Goal: Task Accomplishment & Management: Manage account settings

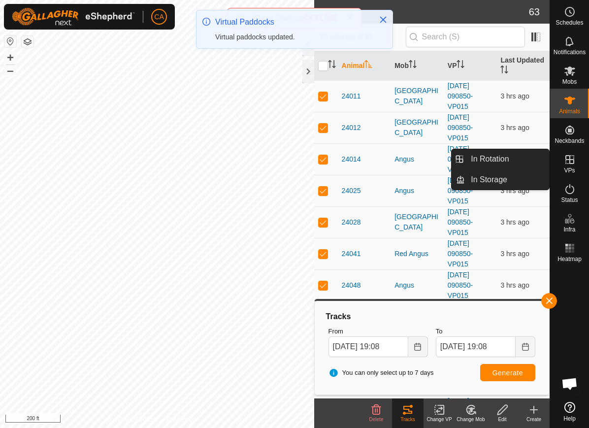
scroll to position [160, 0]
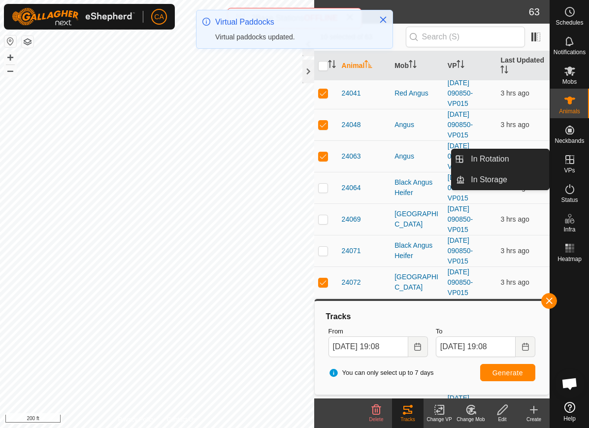
click at [514, 157] on link "In Rotation" at bounding box center [507, 159] width 84 height 20
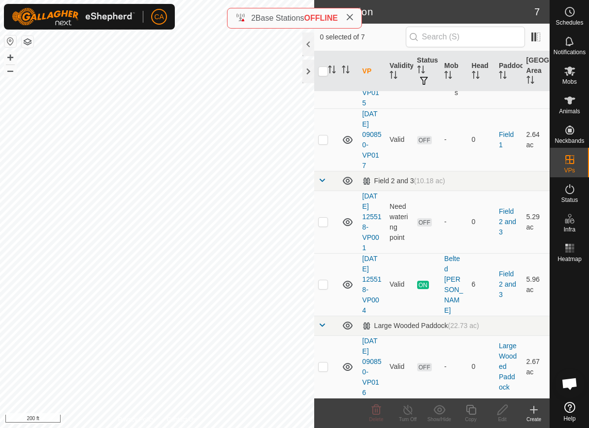
scroll to position [189, 0]
click at [325, 138] on p-checkbox at bounding box center [323, 140] width 10 height 8
click at [377, 410] on icon at bounding box center [376, 409] width 9 height 10
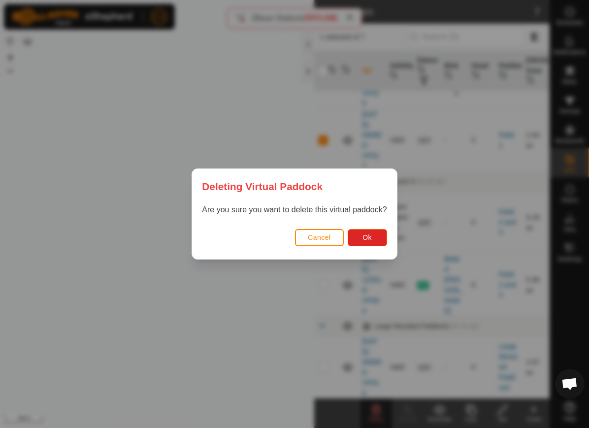
click at [371, 231] on button "Ok" at bounding box center [366, 237] width 39 height 17
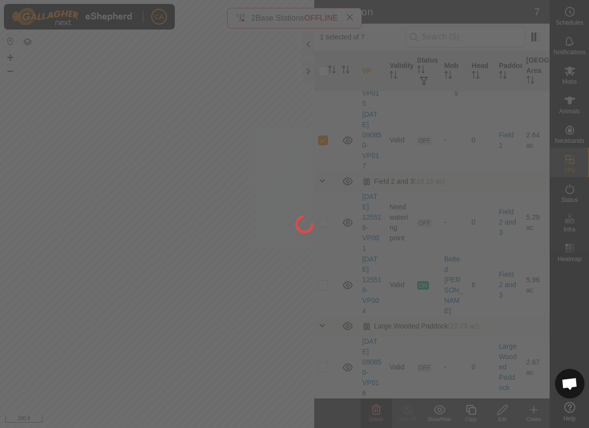
checkbox input "false"
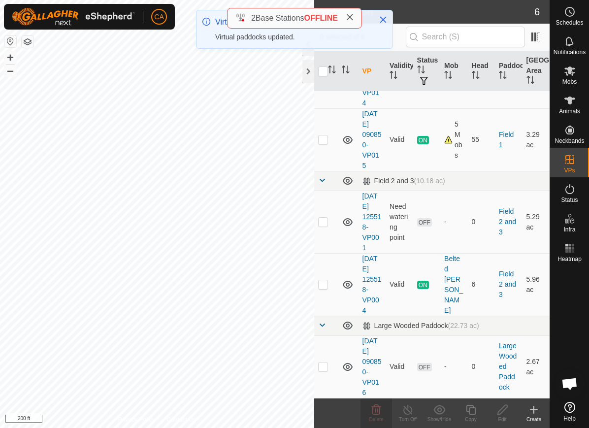
scroll to position [127, 0]
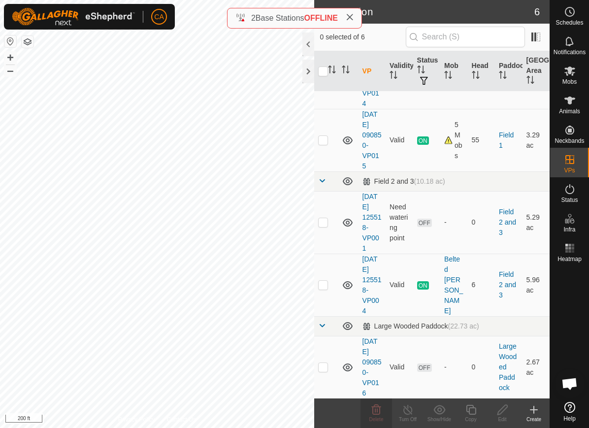
click at [325, 372] on td at bounding box center [326, 367] width 24 height 63
click at [331, 361] on td at bounding box center [326, 367] width 24 height 63
checkbox input "false"
click at [333, 220] on td at bounding box center [326, 222] width 24 height 63
click at [329, 221] on td at bounding box center [326, 222] width 24 height 63
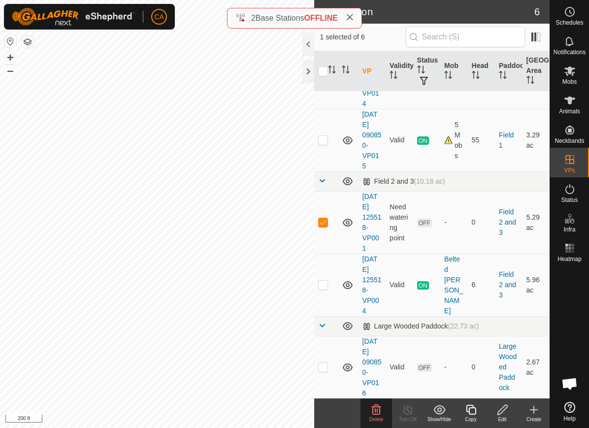
checkbox input "false"
click at [317, 372] on td at bounding box center [326, 367] width 24 height 63
checkbox input "true"
click at [499, 411] on icon at bounding box center [502, 410] width 10 height 10
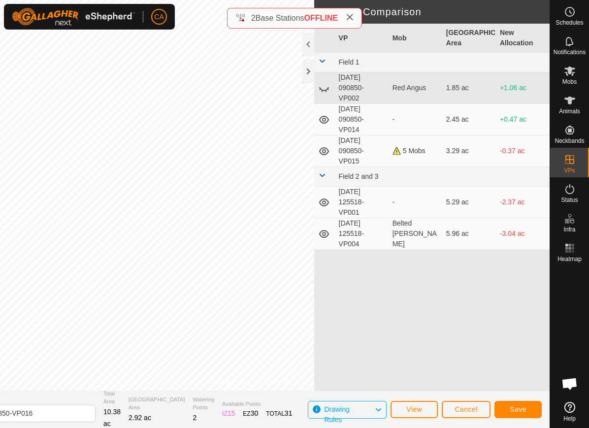
click at [525, 410] on span "Save" at bounding box center [517, 409] width 17 height 8
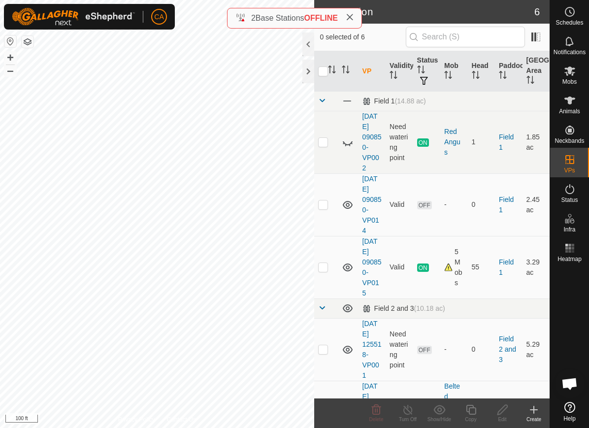
click at [325, 349] on p-checkbox at bounding box center [323, 349] width 10 height 8
click at [328, 352] on td at bounding box center [326, 349] width 24 height 63
checkbox input "false"
click at [321, 206] on p-checkbox at bounding box center [323, 204] width 10 height 8
checkbox input "true"
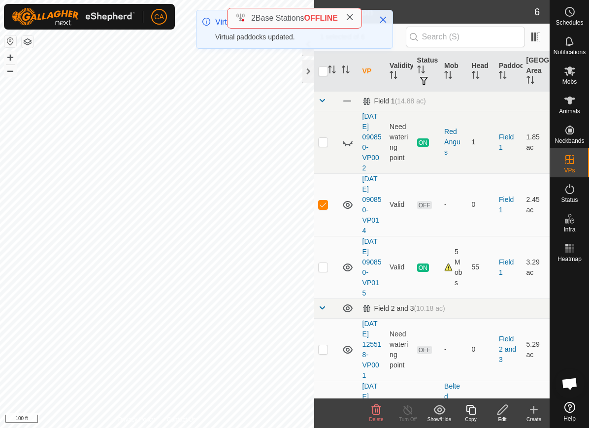
click at [376, 416] on span "Delete" at bounding box center [376, 418] width 14 height 5
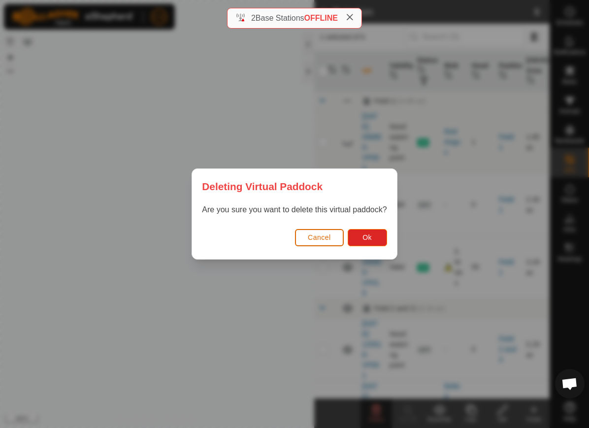
click at [371, 243] on button "Ok" at bounding box center [366, 237] width 39 height 17
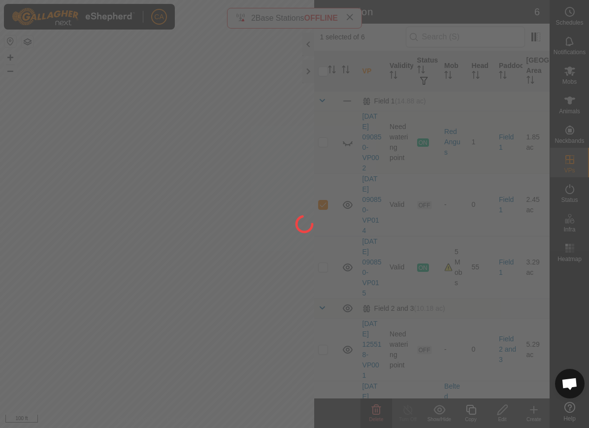
checkbox input "false"
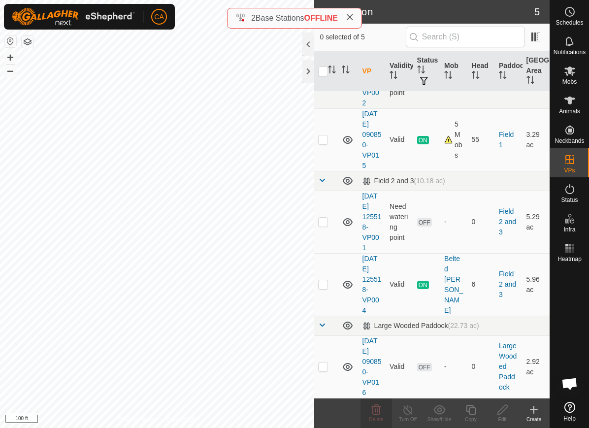
scroll to position [64, 0]
click at [327, 220] on p-checkbox at bounding box center [323, 222] width 10 height 8
click at [328, 222] on td at bounding box center [326, 222] width 24 height 63
checkbox input "false"
click at [325, 367] on p-checkbox at bounding box center [323, 367] width 10 height 8
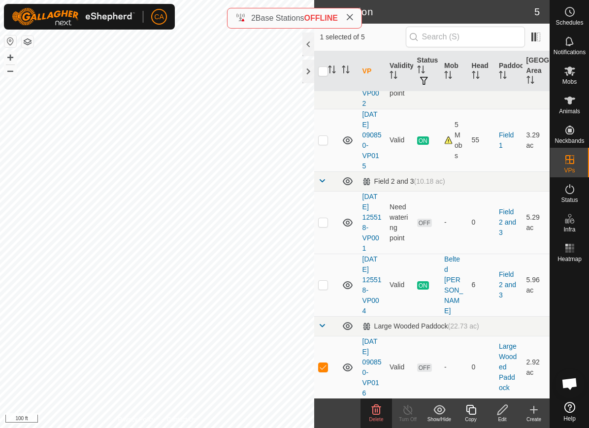
click at [331, 365] on td at bounding box center [326, 367] width 24 height 63
checkbox input "false"
click at [574, 73] on icon at bounding box center [570, 71] width 12 height 12
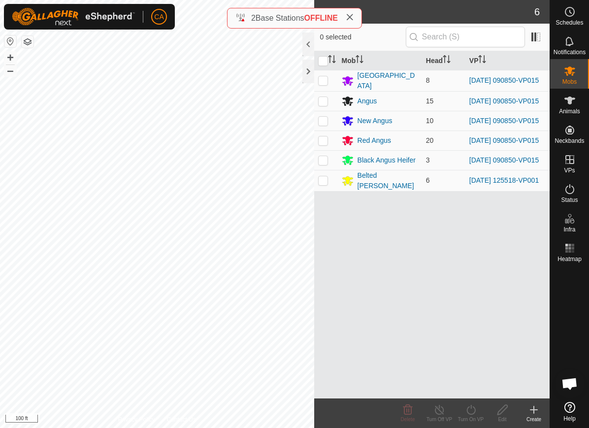
click at [323, 65] on input "checkbox" at bounding box center [323, 61] width 10 height 10
checkbox input "true"
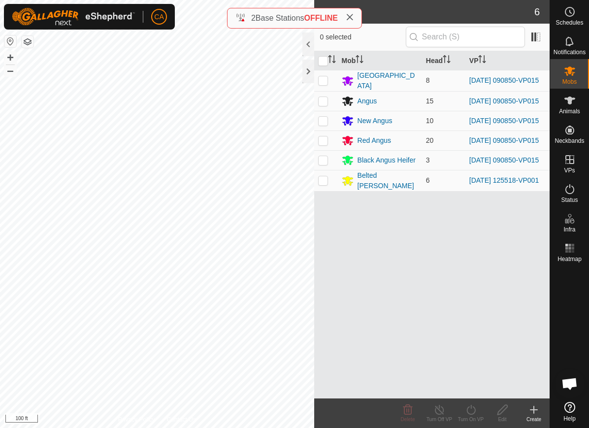
checkbox input "true"
click at [325, 184] on p-checkbox at bounding box center [323, 180] width 10 height 8
checkbox input "false"
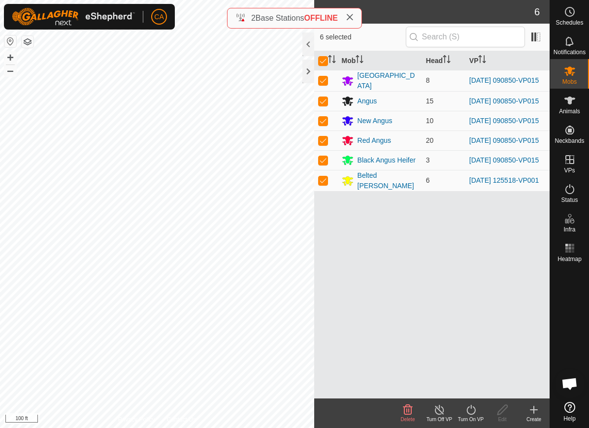
checkbox input "false"
click at [441, 414] on icon at bounding box center [439, 410] width 12 height 12
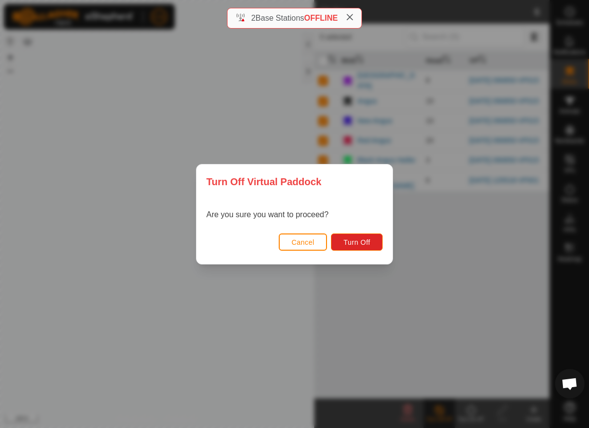
click at [302, 244] on span "Cancel" at bounding box center [302, 242] width 23 height 8
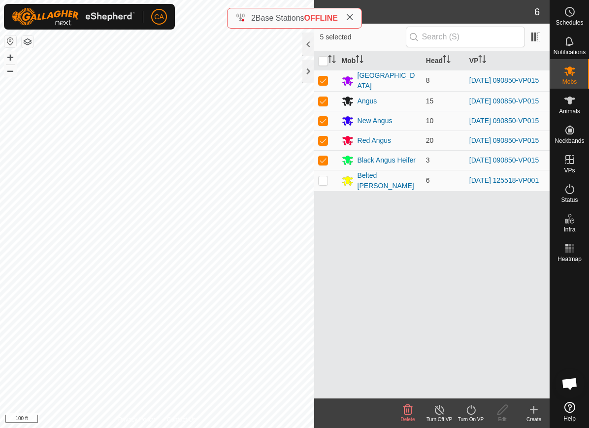
click at [474, 407] on icon at bounding box center [471, 410] width 12 height 12
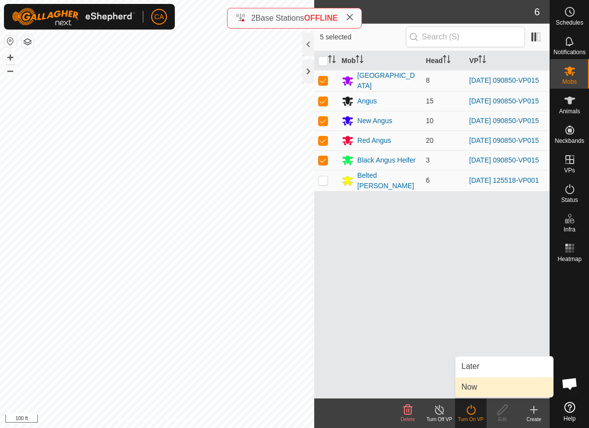
click at [476, 390] on span "Now" at bounding box center [469, 387] width 16 height 12
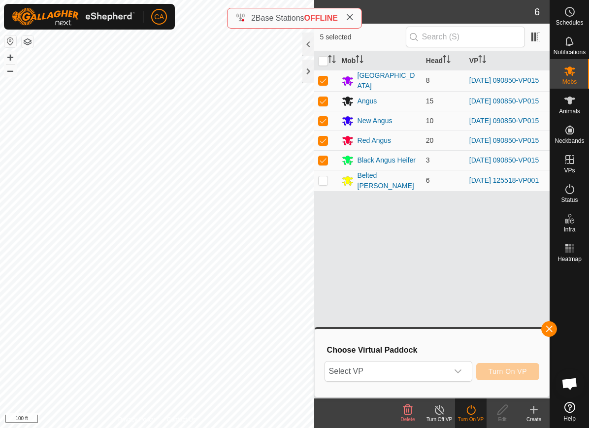
click at [401, 369] on span "Select VP" at bounding box center [386, 371] width 123 height 20
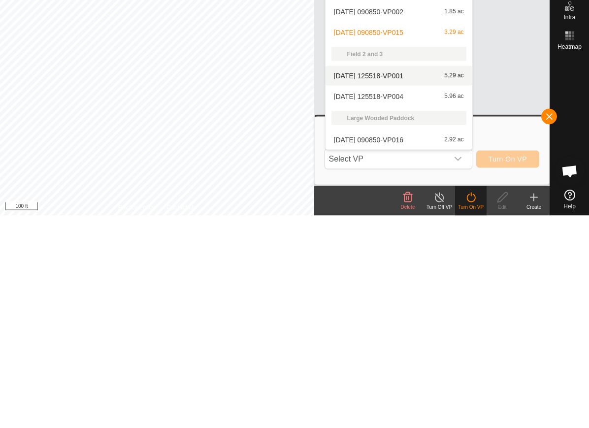
click at [434, 282] on div "[DATE] 125518-VP001 5.29 ac" at bounding box center [398, 288] width 135 height 12
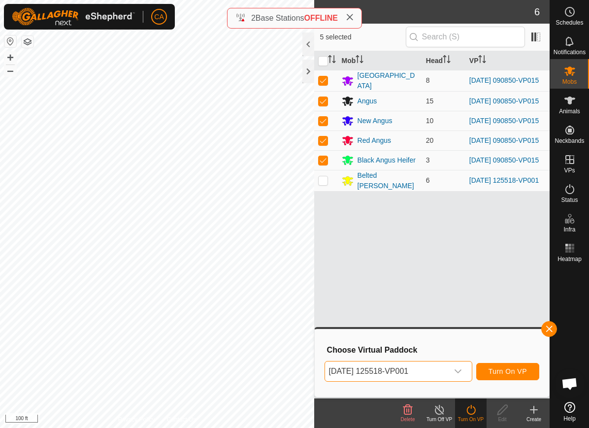
click at [447, 370] on span "[DATE] 125518-VP001" at bounding box center [386, 371] width 123 height 20
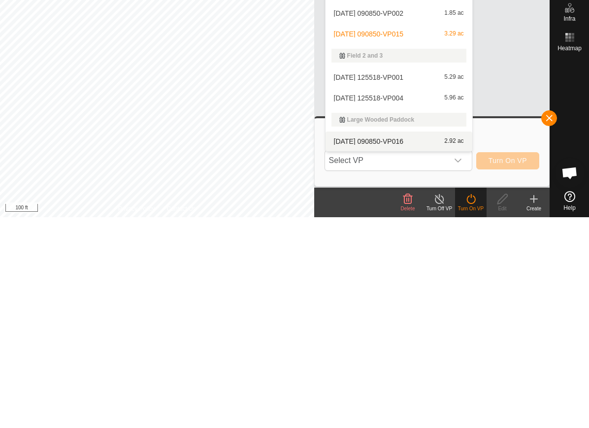
click at [403, 348] on span "[DATE] 090850-VP016" at bounding box center [368, 351] width 69 height 7
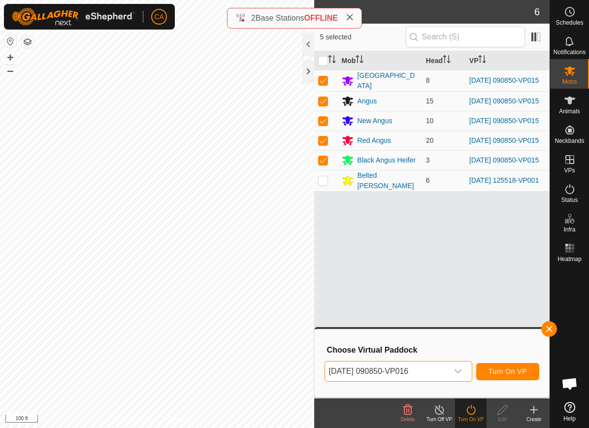
click at [517, 368] on span "Turn On VP" at bounding box center [507, 371] width 38 height 8
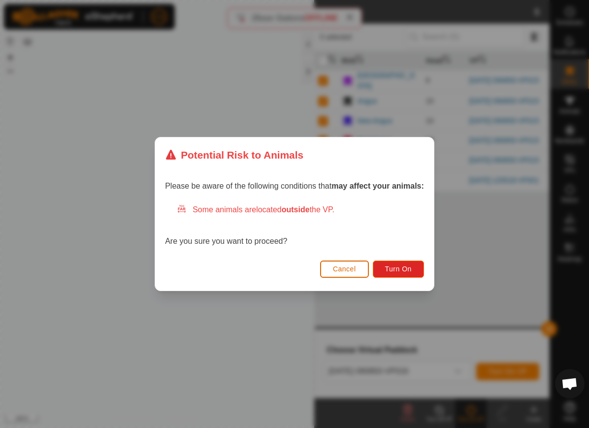
click at [398, 272] on span "Turn On" at bounding box center [398, 269] width 27 height 8
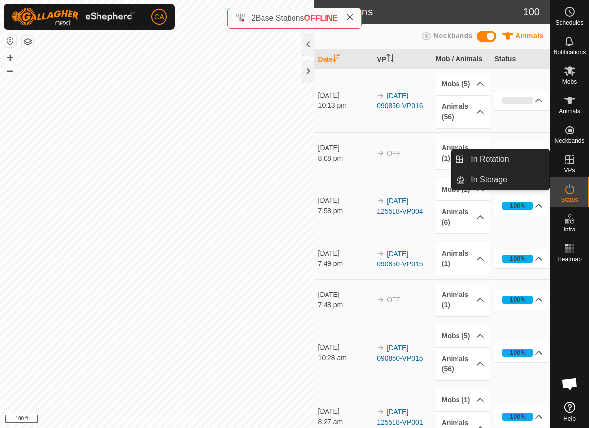
click at [504, 156] on span "In Rotation" at bounding box center [489, 159] width 38 height 12
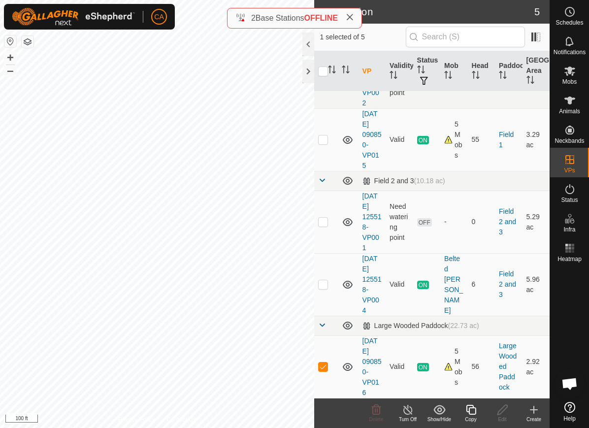
scroll to position [64, 0]
click at [414, 412] on turn-off-svg-icon at bounding box center [407, 410] width 31 height 12
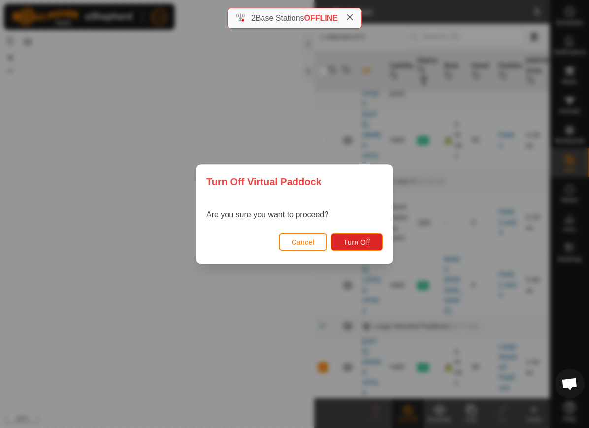
click at [362, 243] on span "Turn Off" at bounding box center [356, 242] width 27 height 8
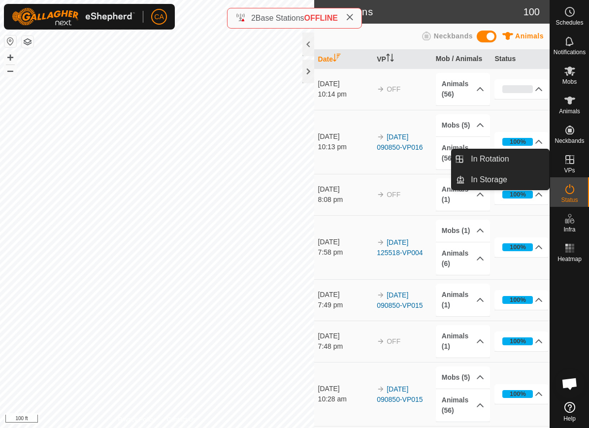
click at [527, 153] on link "In Rotation" at bounding box center [507, 159] width 84 height 20
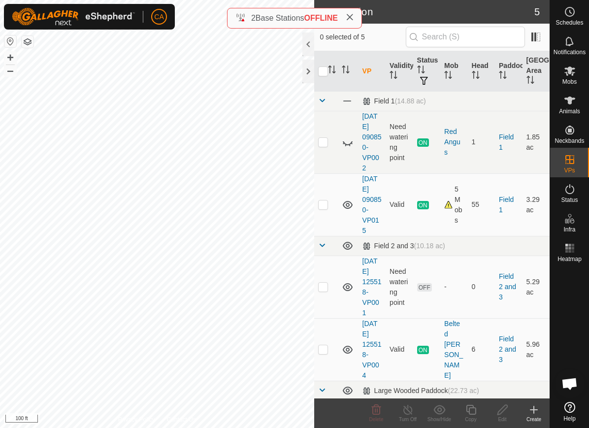
click at [325, 202] on p-checkbox at bounding box center [323, 204] width 10 height 8
click at [327, 202] on p-checkbox at bounding box center [323, 204] width 10 height 8
checkbox input "false"
click at [309, 78] on div at bounding box center [308, 72] width 12 height 24
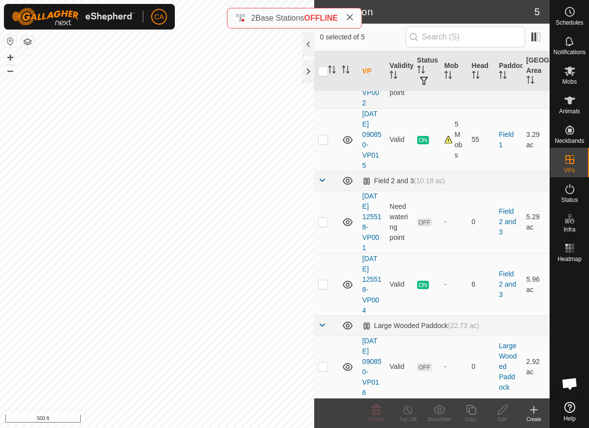
scroll to position [64, 0]
click at [326, 283] on p-checkbox at bounding box center [323, 285] width 10 height 8
click at [328, 281] on td at bounding box center [326, 284] width 24 height 63
checkbox input "false"
